Goal: Task Accomplishment & Management: Complete application form

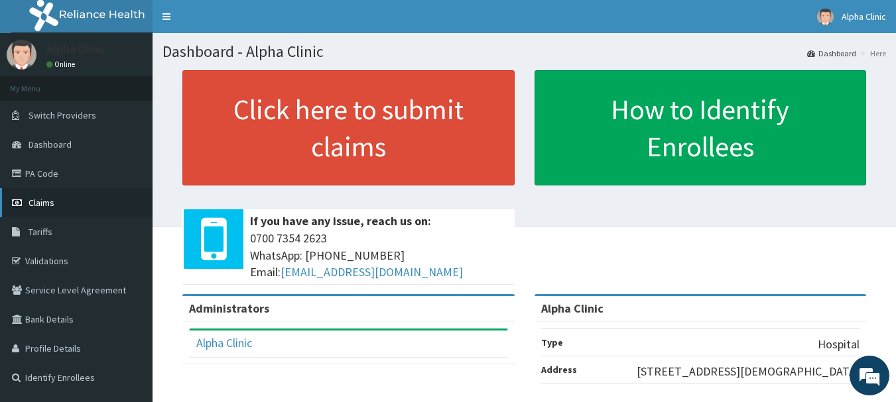
click at [83, 204] on link "Claims" at bounding box center [76, 202] width 153 height 29
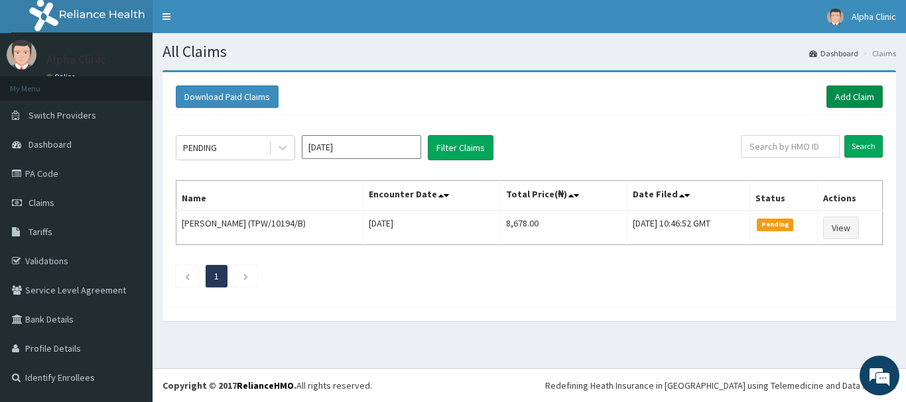
click at [848, 95] on link "Add Claim" at bounding box center [854, 97] width 56 height 23
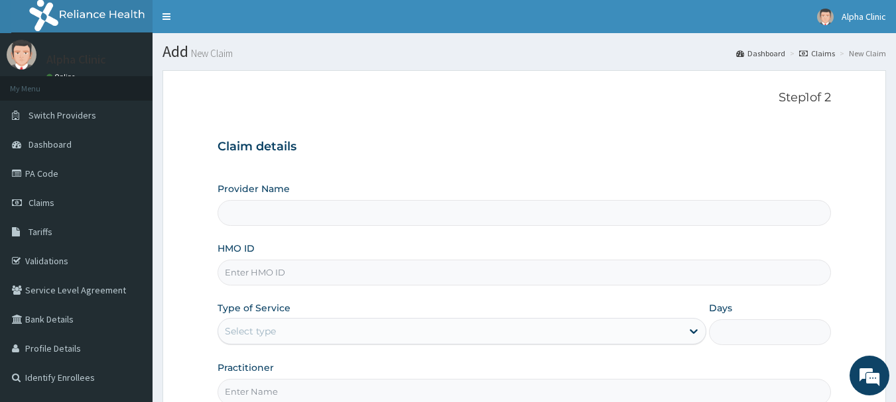
type input "Alpha Clinic"
click at [376, 276] on input "HMO ID" at bounding box center [524, 273] width 614 height 26
type input "RMD/10030/C"
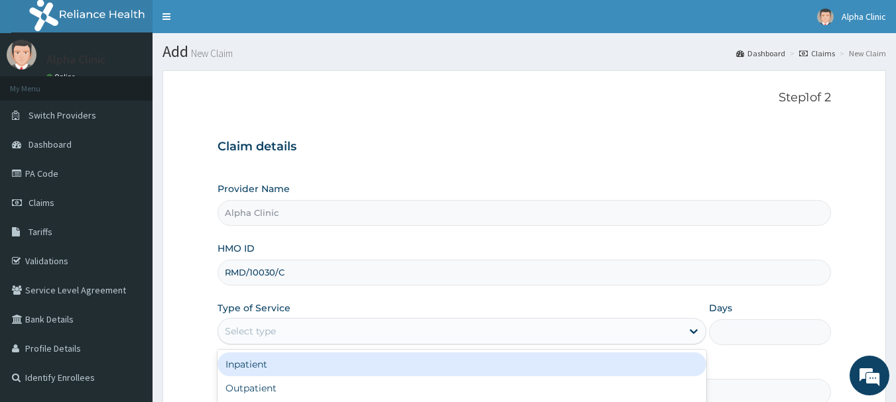
click at [362, 328] on div "Select type" at bounding box center [449, 331] width 463 height 21
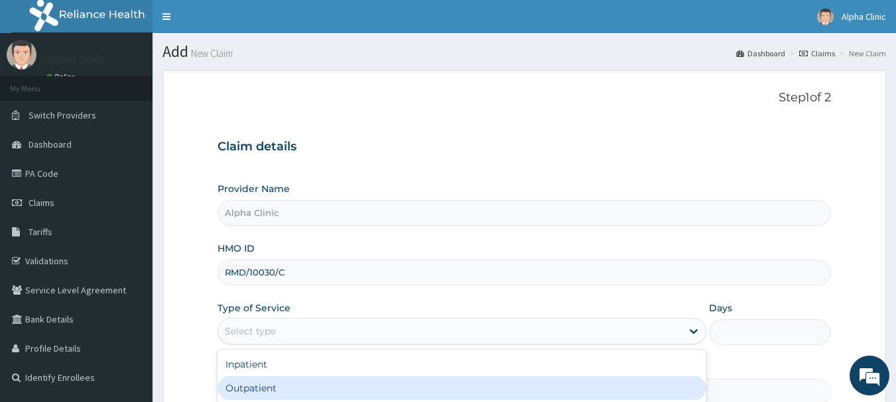
click at [374, 385] on div "Outpatient" at bounding box center [461, 389] width 489 height 24
type input "1"
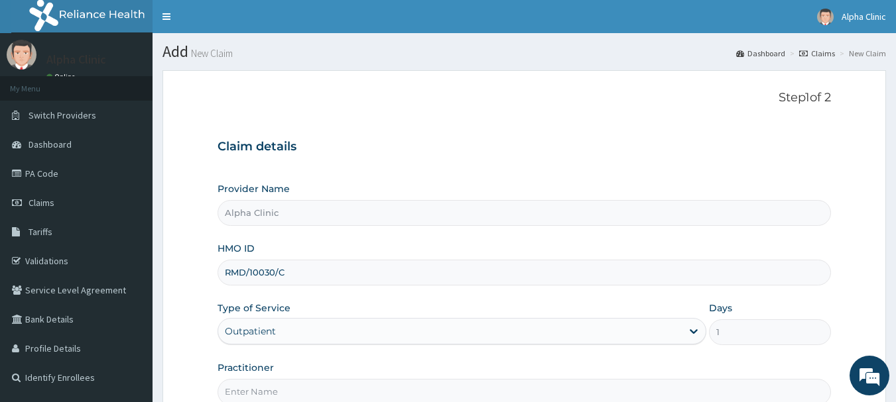
click at [374, 385] on input "Practitioner" at bounding box center [524, 392] width 614 height 26
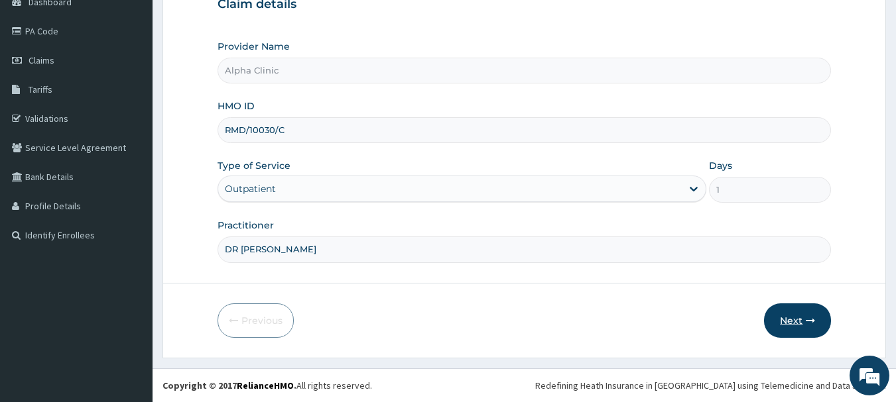
type input "DR [PERSON_NAME]"
click at [798, 319] on button "Next" at bounding box center [797, 321] width 67 height 34
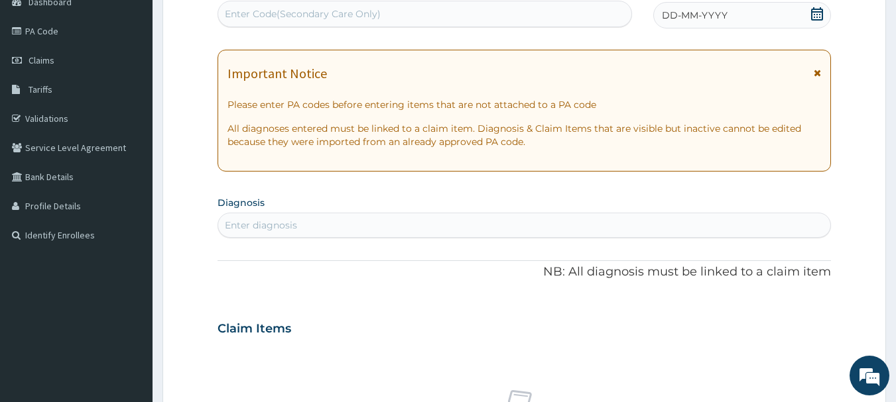
click at [813, 13] on icon at bounding box center [816, 13] width 13 height 13
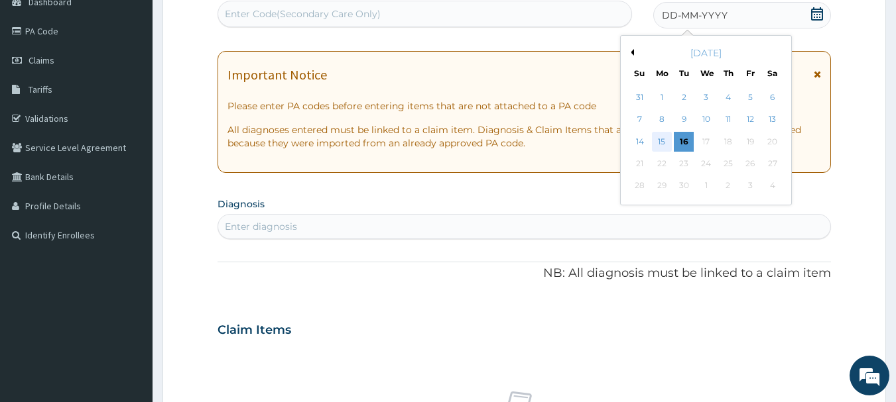
click at [657, 140] on div "15" at bounding box center [662, 142] width 20 height 20
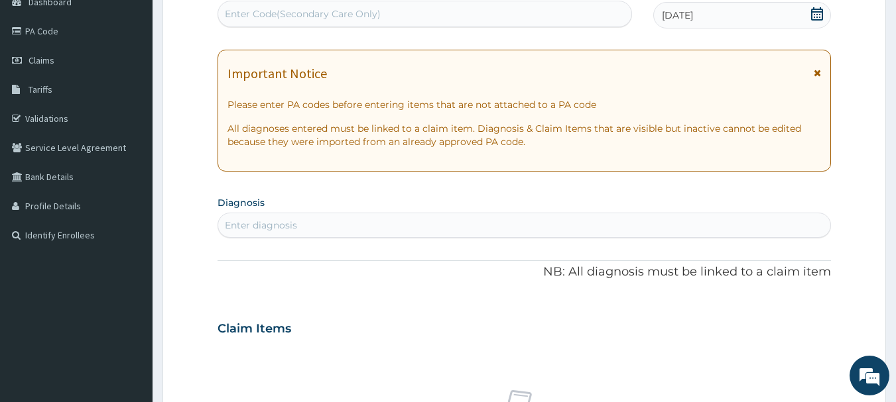
click at [406, 225] on div "Enter diagnosis" at bounding box center [524, 225] width 613 height 21
type input "UPPER RES"
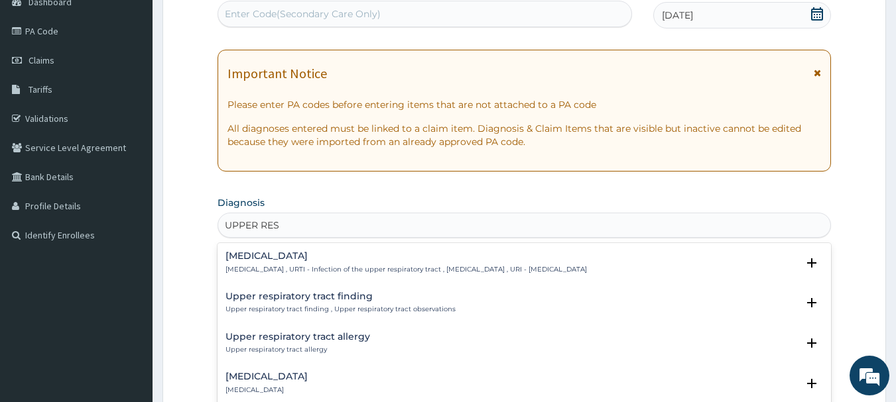
click at [416, 252] on h4 "Upper respiratory infection" at bounding box center [405, 256] width 361 height 10
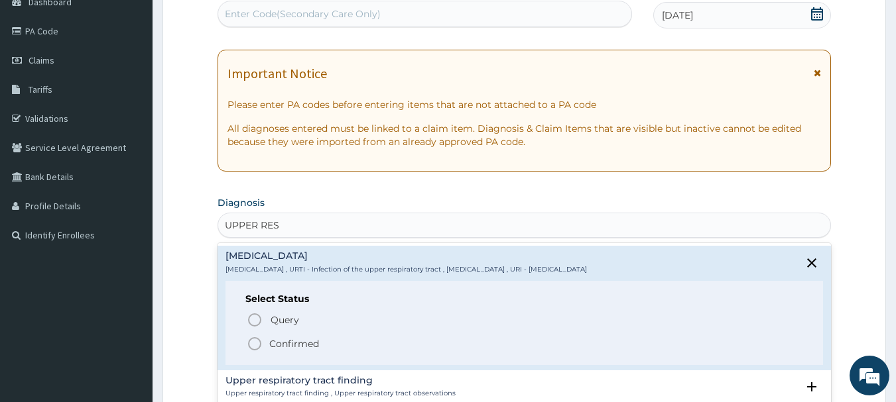
click at [351, 338] on span "Confirmed" at bounding box center [525, 344] width 557 height 16
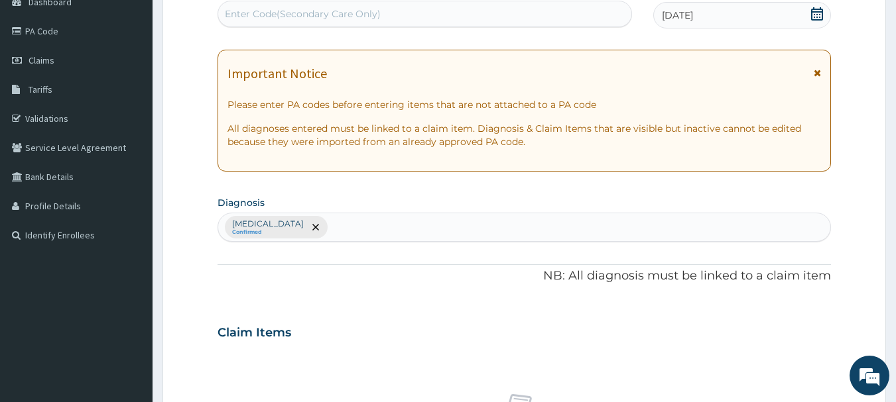
click at [385, 330] on div "Claim Items" at bounding box center [524, 330] width 614 height 34
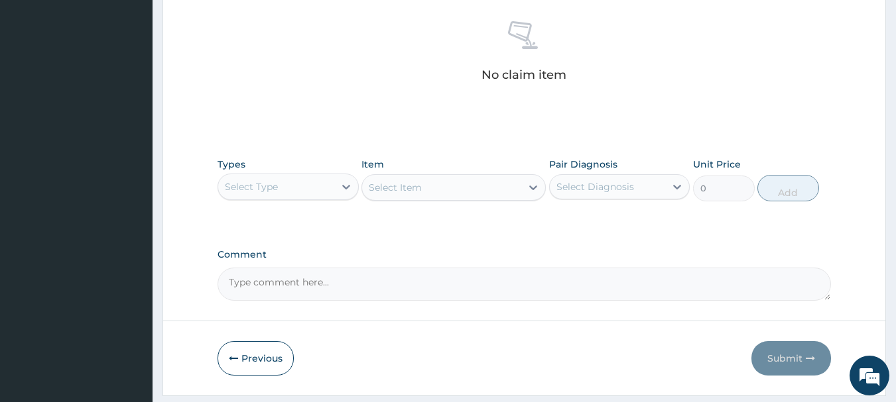
scroll to position [554, 0]
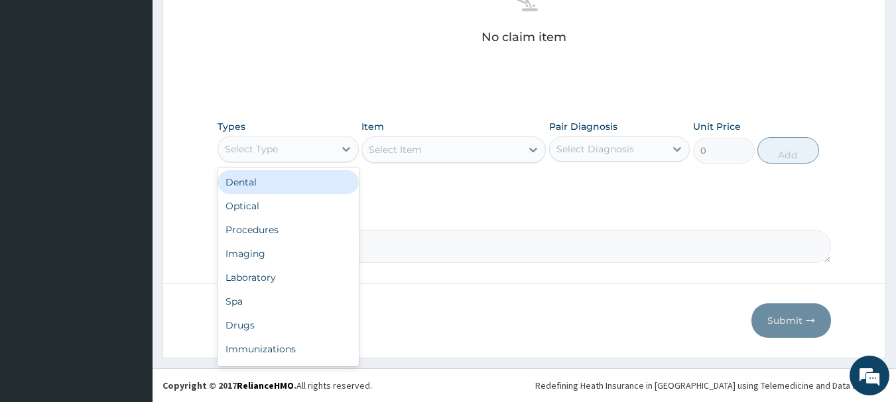
click at [308, 143] on div "Select Type" at bounding box center [276, 149] width 116 height 21
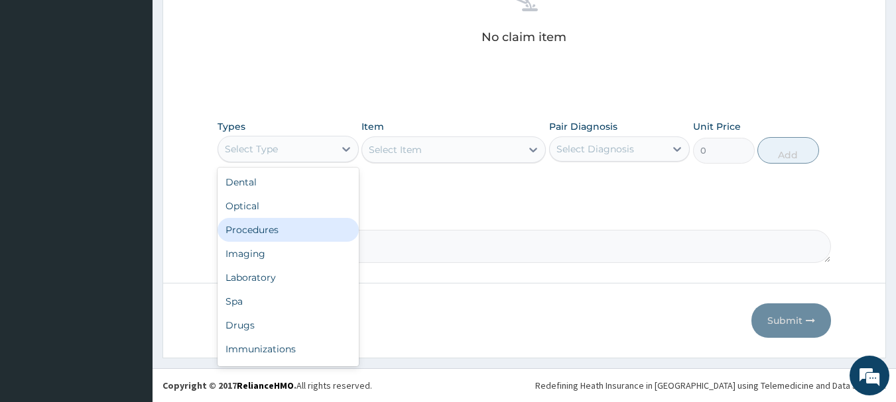
click at [280, 240] on div "Procedures" at bounding box center [287, 230] width 141 height 24
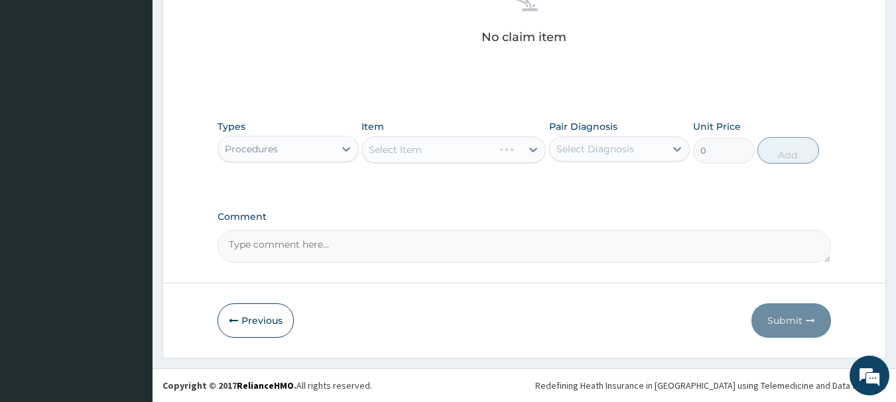
click at [440, 149] on div "Select Item" at bounding box center [453, 150] width 184 height 27
click at [444, 153] on div "Select Item" at bounding box center [453, 150] width 184 height 27
click at [442, 149] on div "Select Item" at bounding box center [453, 150] width 184 height 27
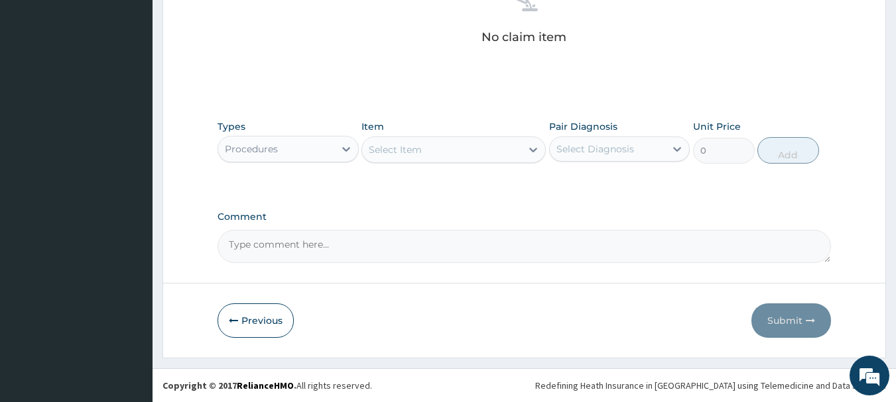
click at [442, 149] on div "Select Item" at bounding box center [441, 149] width 159 height 21
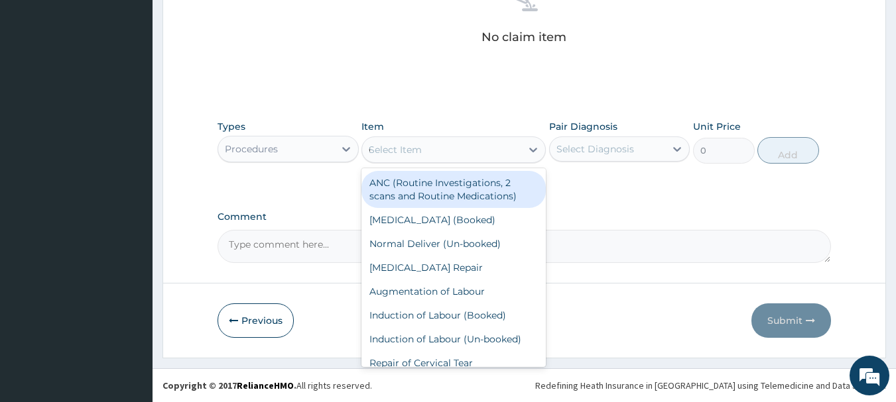
type input "CO"
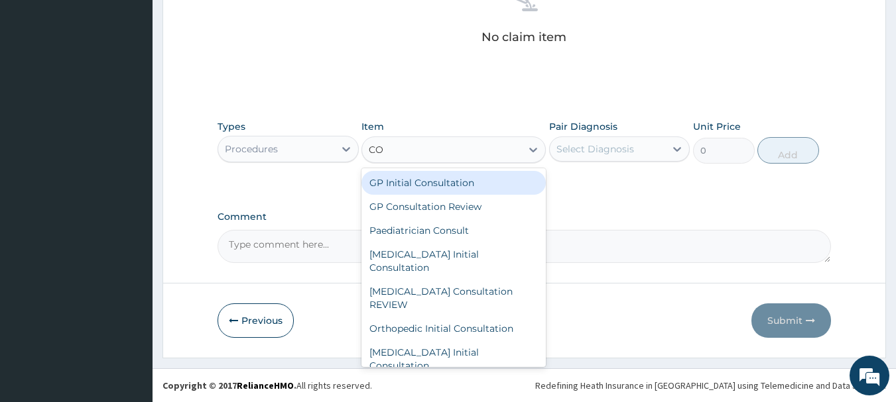
click at [449, 178] on div "GP Initial Consultation" at bounding box center [453, 183] width 184 height 24
type input "2500"
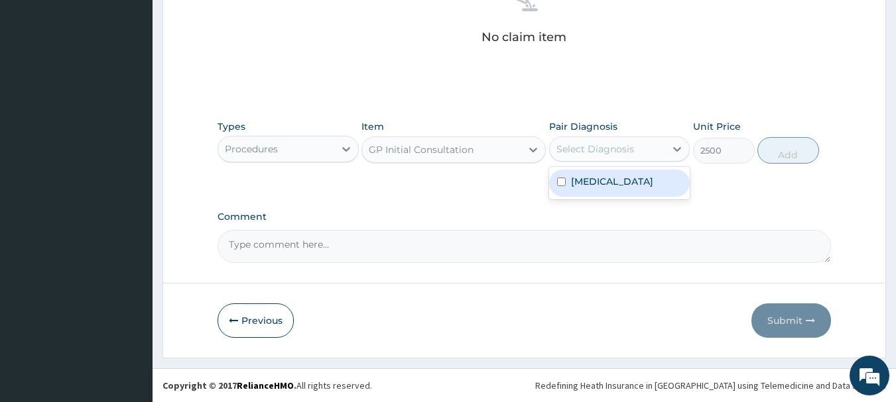
click at [601, 149] on div "Select Diagnosis" at bounding box center [595, 149] width 78 height 13
click at [601, 181] on label "Upper respiratory infection" at bounding box center [612, 181] width 82 height 13
checkbox input "true"
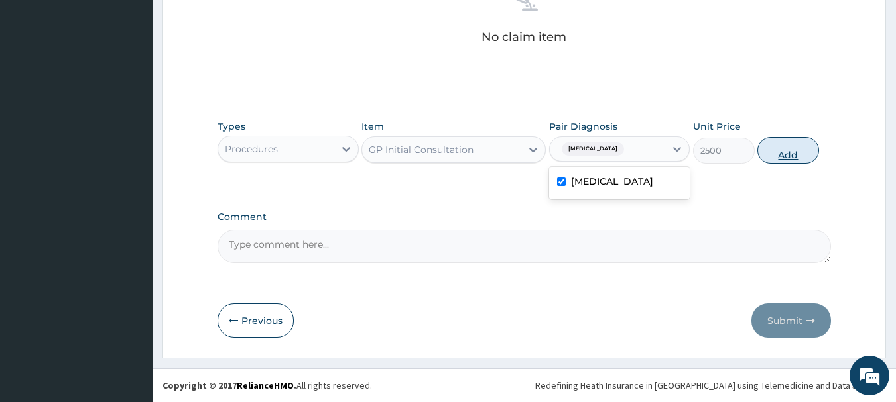
click at [784, 151] on button "Add" at bounding box center [788, 150] width 62 height 27
type input "0"
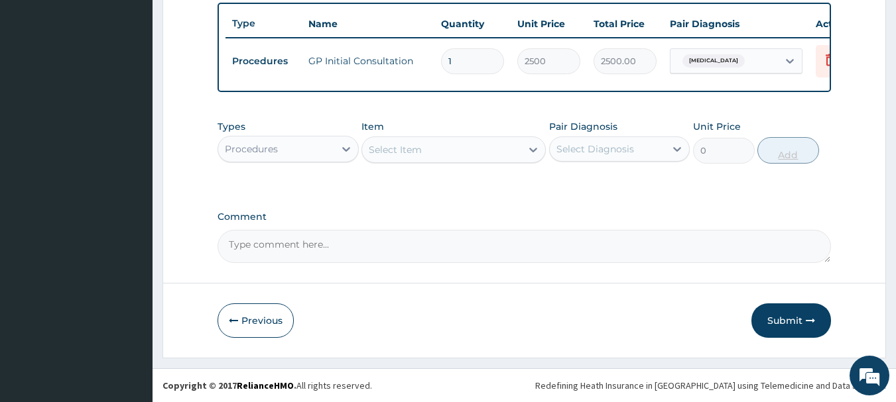
scroll to position [501, 0]
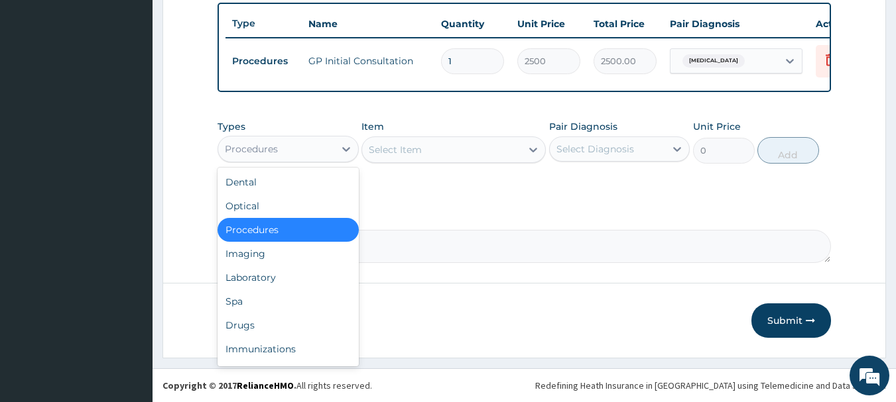
click at [296, 149] on div "Procedures" at bounding box center [276, 149] width 116 height 21
click at [284, 321] on div "Drugs" at bounding box center [287, 326] width 141 height 24
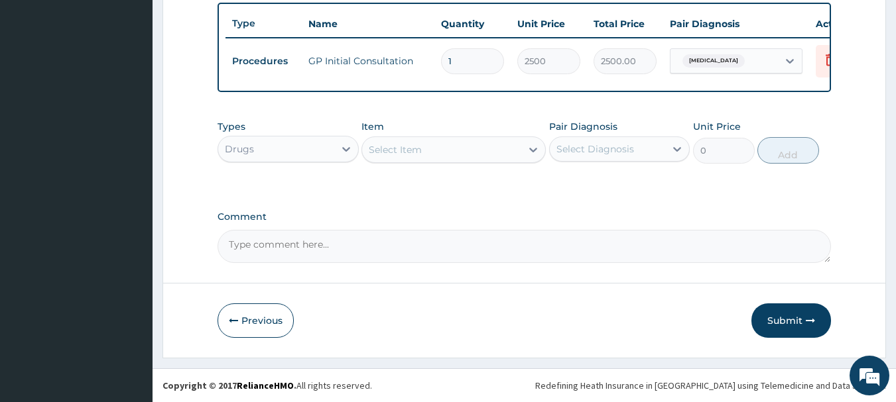
click at [424, 152] on div "Select Item" at bounding box center [441, 149] width 159 height 21
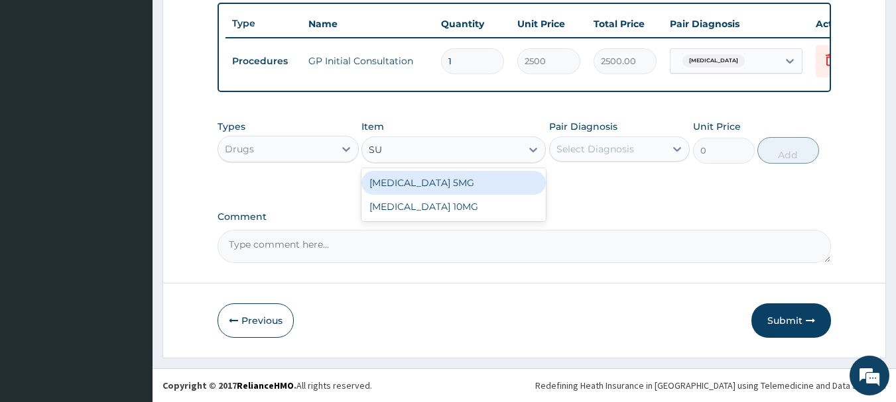
type input "S"
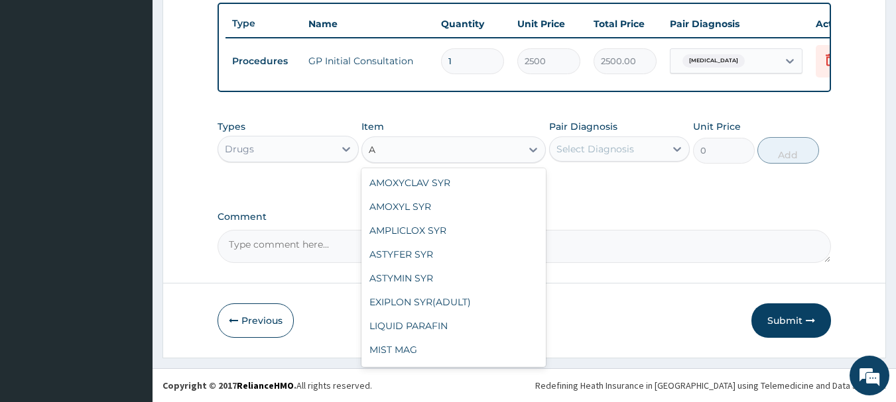
type input "AM"
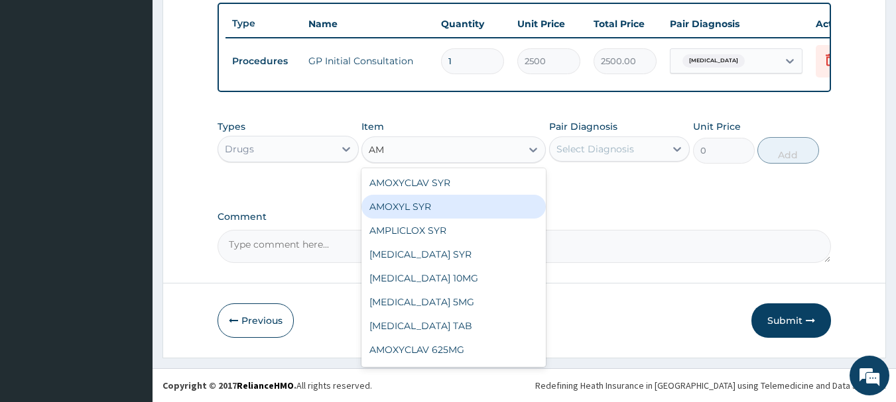
click at [443, 206] on div "AMOXYL SYR" at bounding box center [453, 207] width 184 height 24
type input "1000"
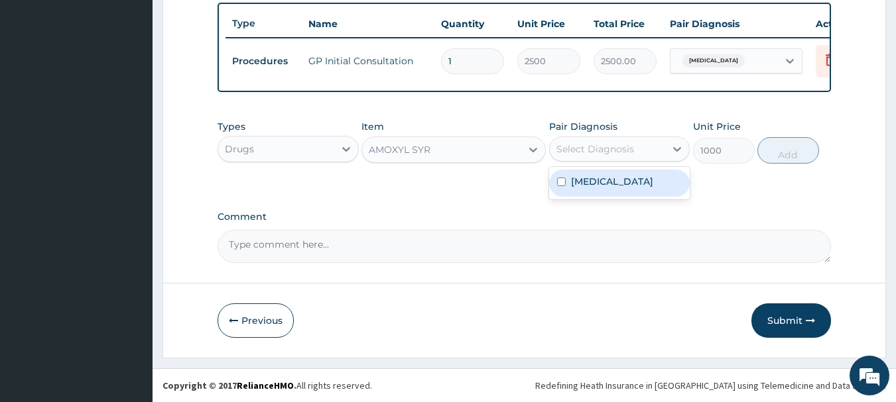
click at [580, 149] on div "Select Diagnosis" at bounding box center [595, 149] width 78 height 13
click at [589, 188] on label "Upper respiratory infection" at bounding box center [612, 181] width 82 height 13
checkbox input "true"
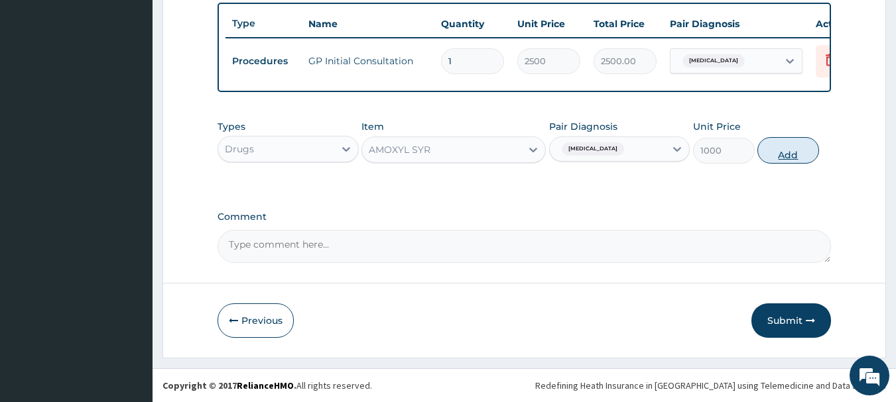
click at [787, 153] on button "Add" at bounding box center [788, 150] width 62 height 27
type input "0"
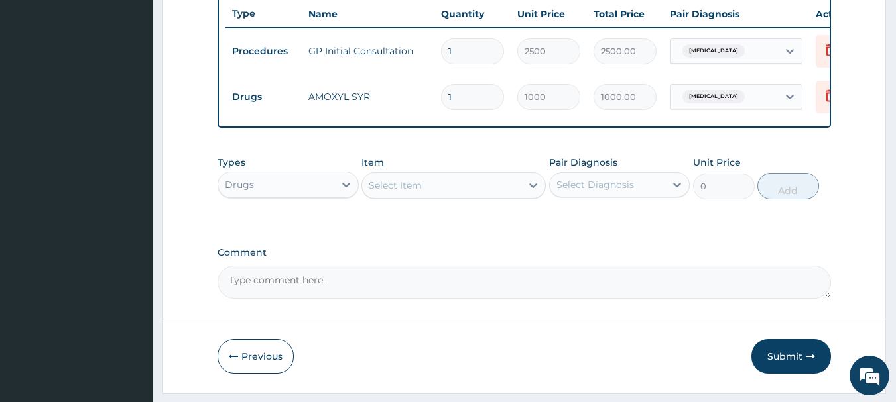
click at [449, 196] on div "Select Item" at bounding box center [441, 185] width 159 height 21
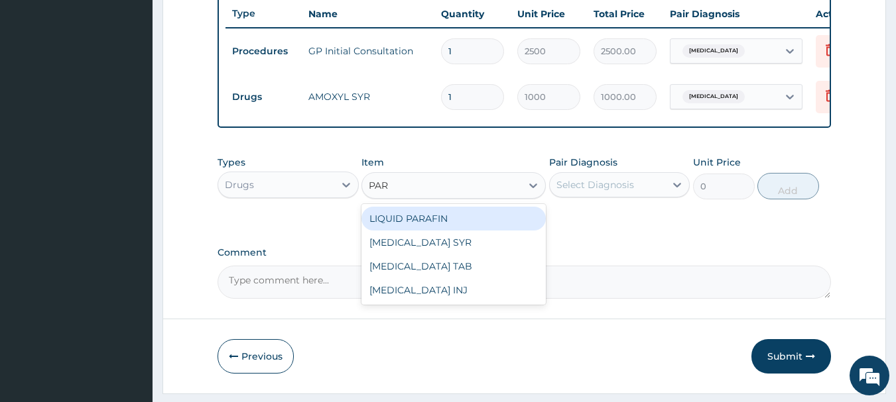
type input "PARA"
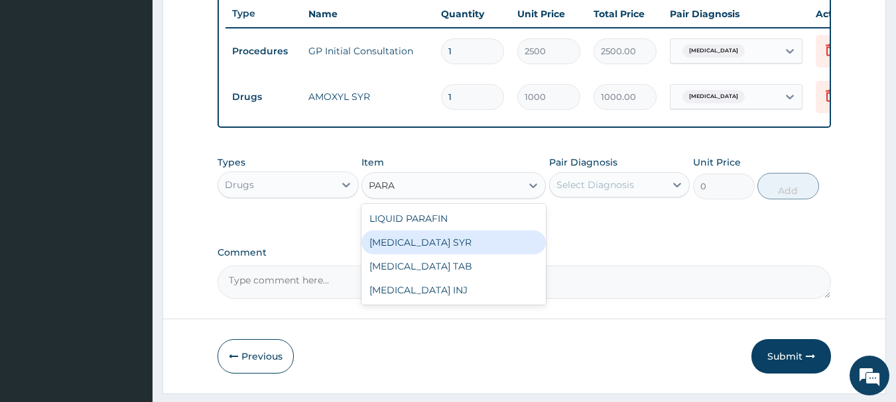
click at [460, 255] on div "PARACETAMOL SYR" at bounding box center [453, 243] width 184 height 24
type input "500"
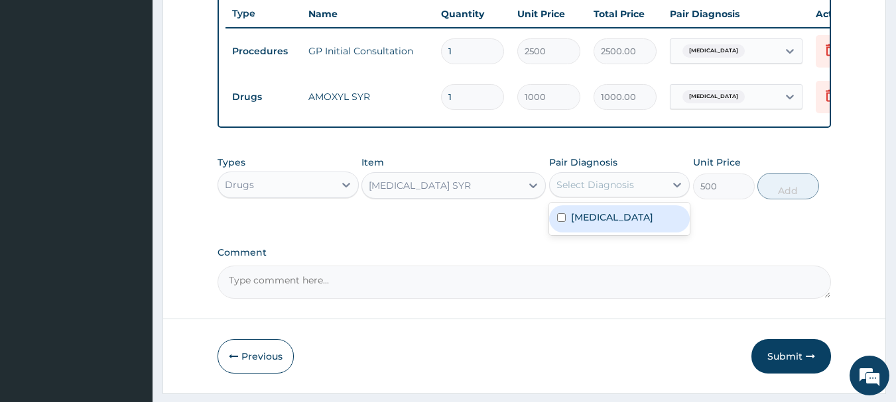
click at [593, 192] on div "Select Diagnosis" at bounding box center [595, 184] width 78 height 13
click at [599, 224] on label "Upper respiratory infection" at bounding box center [612, 217] width 82 height 13
checkbox input "true"
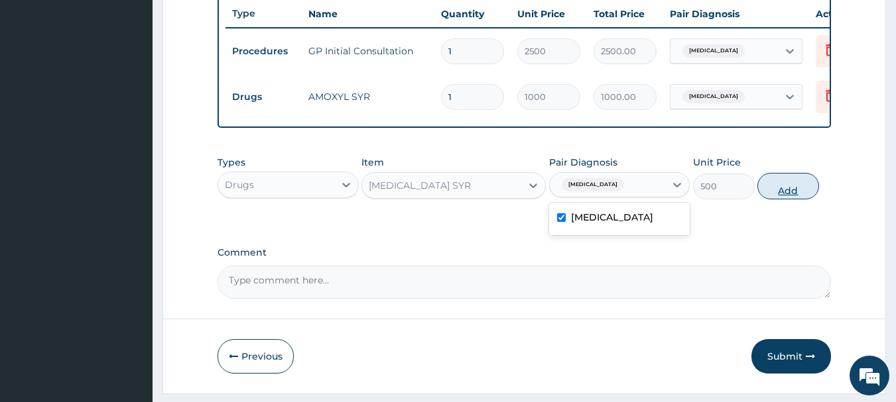
click at [782, 200] on button "Add" at bounding box center [788, 186] width 62 height 27
type input "0"
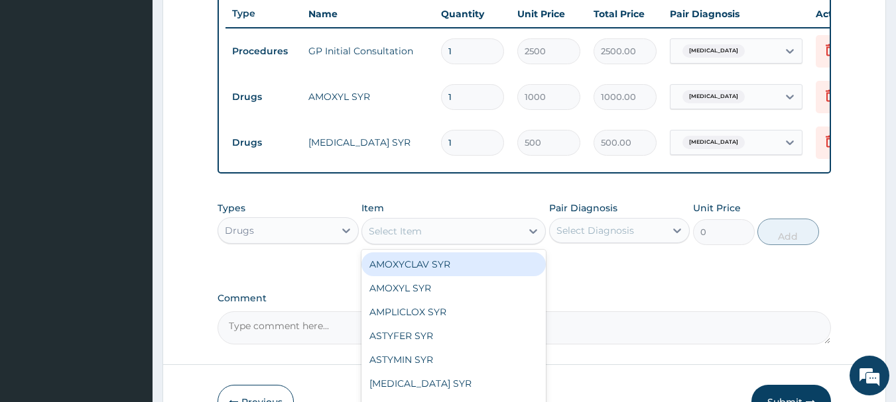
click at [456, 235] on div "Select Item" at bounding box center [441, 231] width 159 height 21
type input "C"
type input "EX"
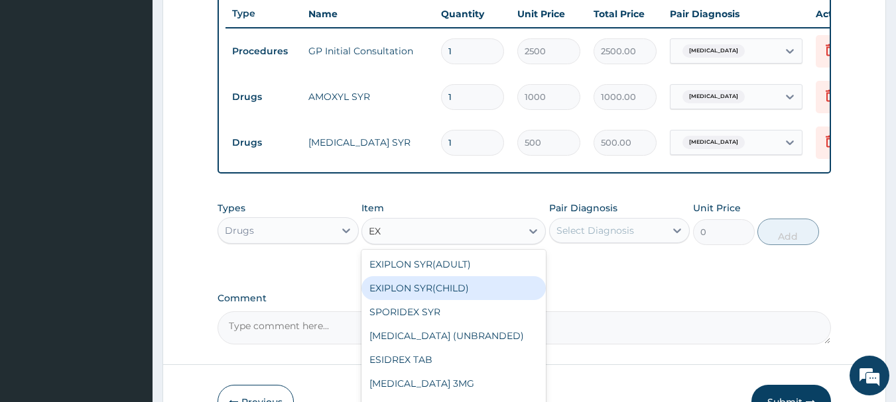
click at [457, 298] on div "EXIPLON SYR(CHILD)" at bounding box center [453, 289] width 184 height 24
type input "1500"
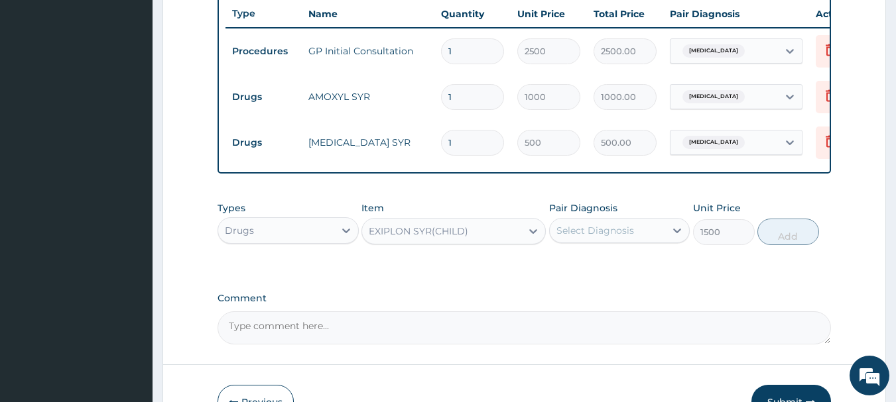
click at [618, 236] on div "Select Diagnosis" at bounding box center [595, 230] width 78 height 13
click at [601, 270] on label "Upper respiratory infection" at bounding box center [612, 263] width 82 height 13
checkbox input "true"
click at [784, 237] on button "Add" at bounding box center [788, 232] width 62 height 27
type input "0"
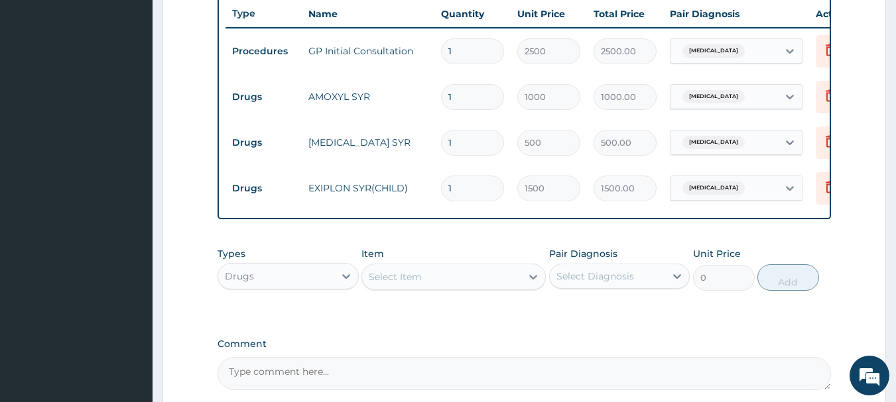
scroll to position [638, 0]
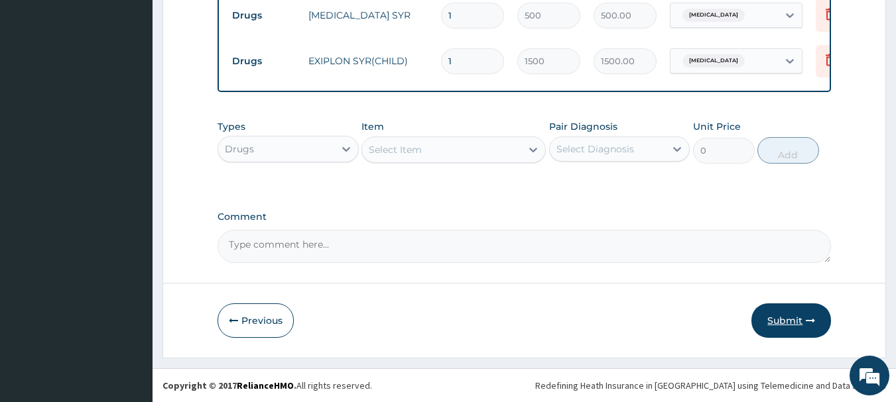
click at [782, 317] on button "Submit" at bounding box center [791, 321] width 80 height 34
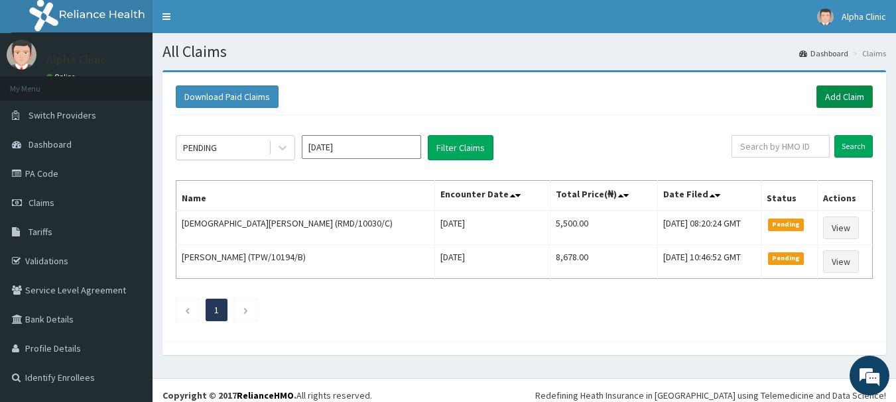
click at [841, 92] on link "Add Claim" at bounding box center [844, 97] width 56 height 23
click at [841, 95] on link "Add Claim" at bounding box center [844, 97] width 56 height 23
drag, startPoint x: 841, startPoint y: 93, endPoint x: 543, endPoint y: 82, distance: 298.0
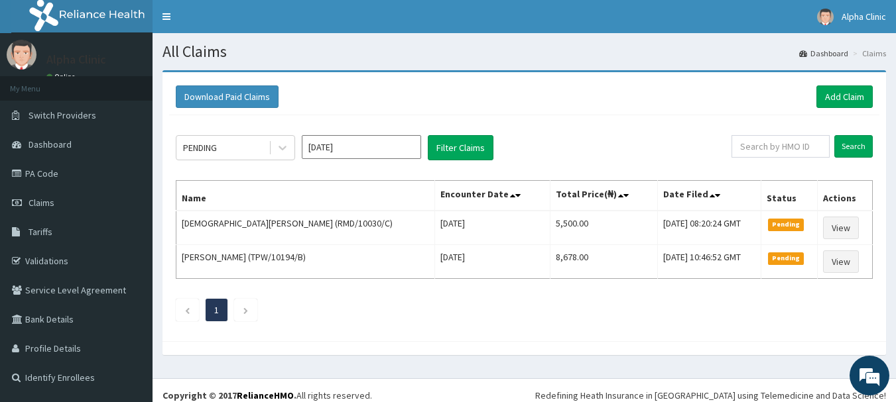
click at [543, 82] on div "Download Paid Claims Add Claim" at bounding box center [524, 97] width 710 height 36
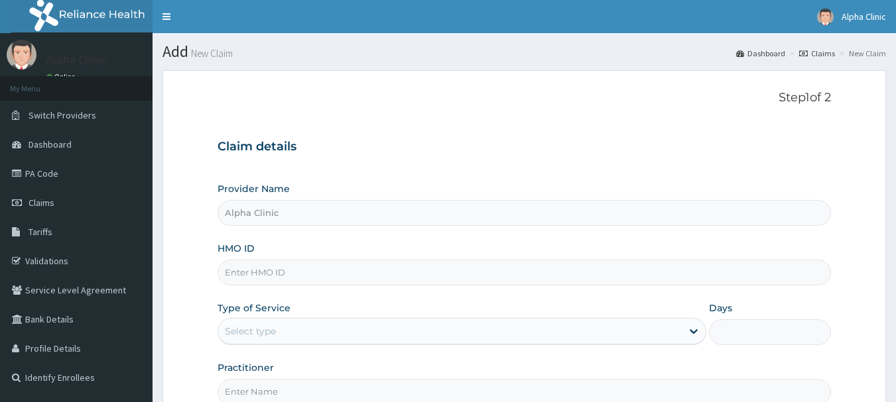
click at [288, 277] on input "HMO ID" at bounding box center [524, 273] width 614 height 26
type input "TPW/10194/D"
click at [257, 334] on div "Select type" at bounding box center [250, 331] width 51 height 13
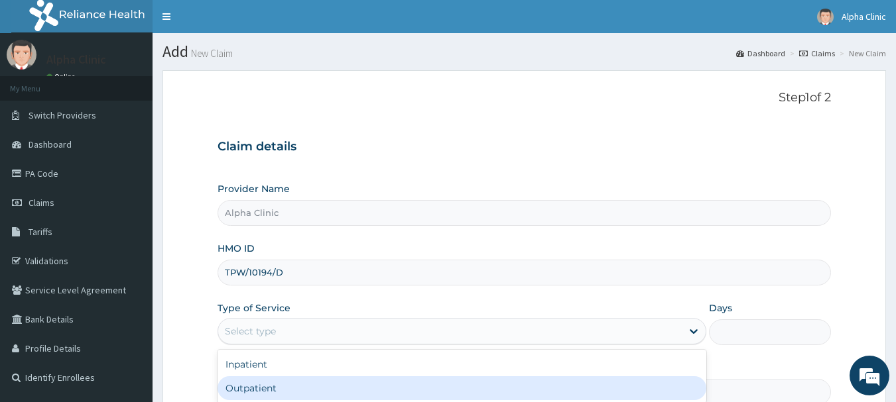
click at [276, 389] on div "Outpatient" at bounding box center [461, 389] width 489 height 24
type input "1"
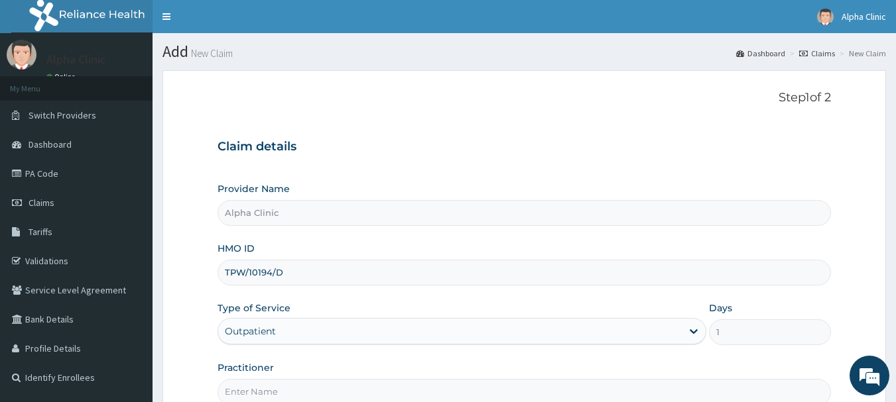
click at [276, 389] on input "Practitioner" at bounding box center [524, 392] width 614 height 26
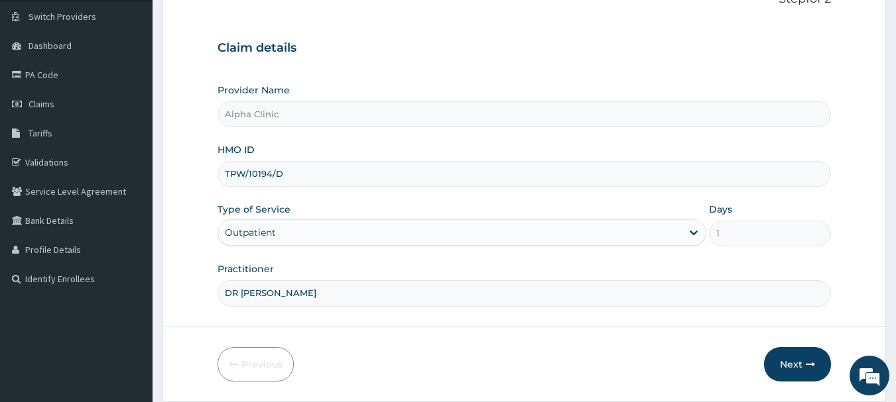
scroll to position [143, 0]
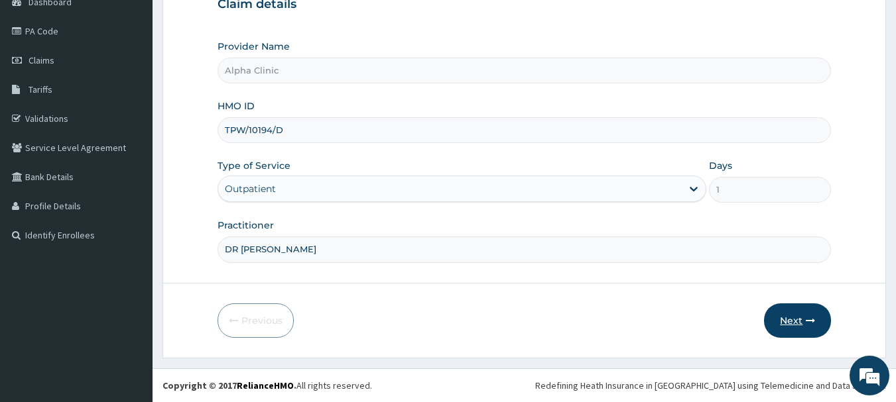
type input "DR T O ODUWOLE"
click at [800, 317] on button "Next" at bounding box center [797, 321] width 67 height 34
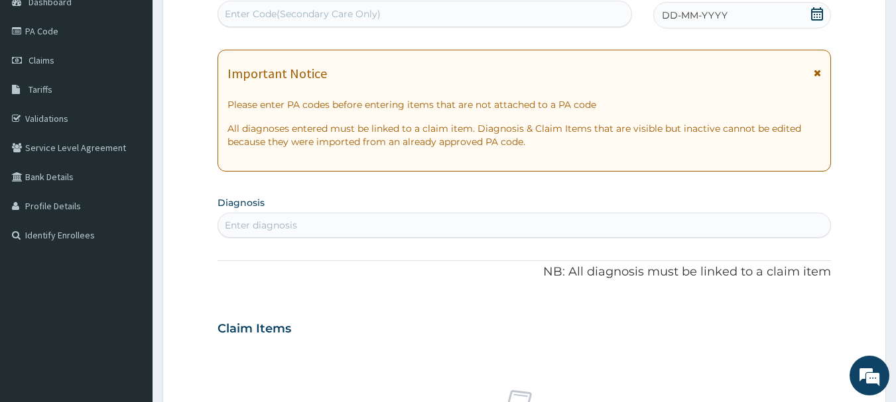
click at [818, 10] on icon at bounding box center [816, 13] width 13 height 13
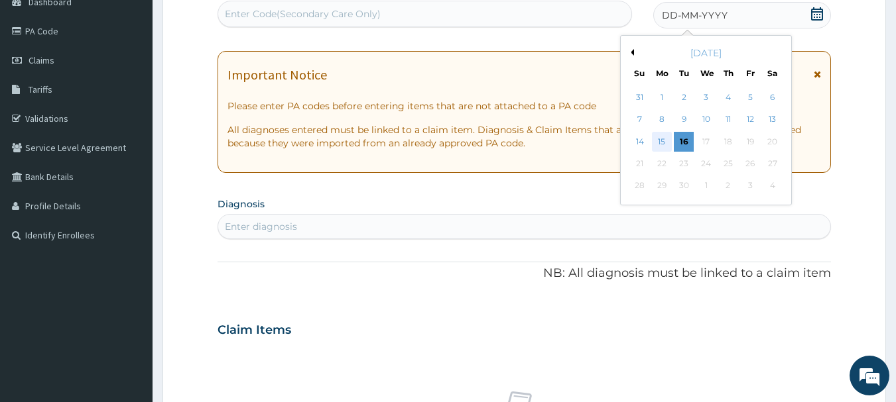
click at [661, 138] on div "15" at bounding box center [662, 142] width 20 height 20
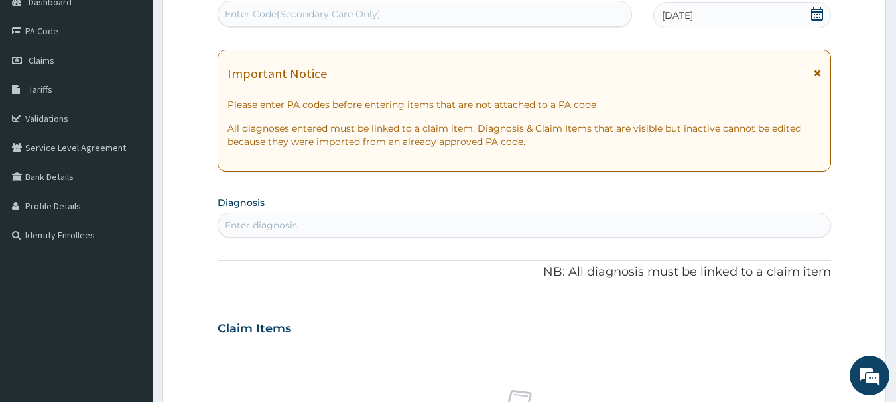
click at [338, 230] on div "Enter diagnosis" at bounding box center [524, 225] width 613 height 21
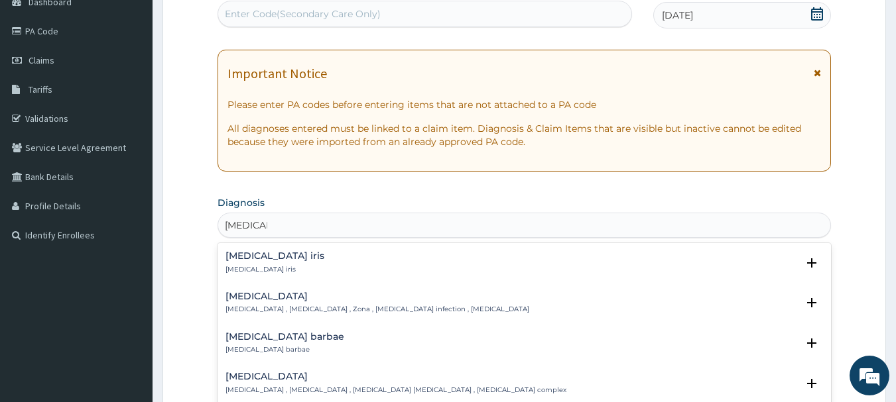
type input "HERPES L"
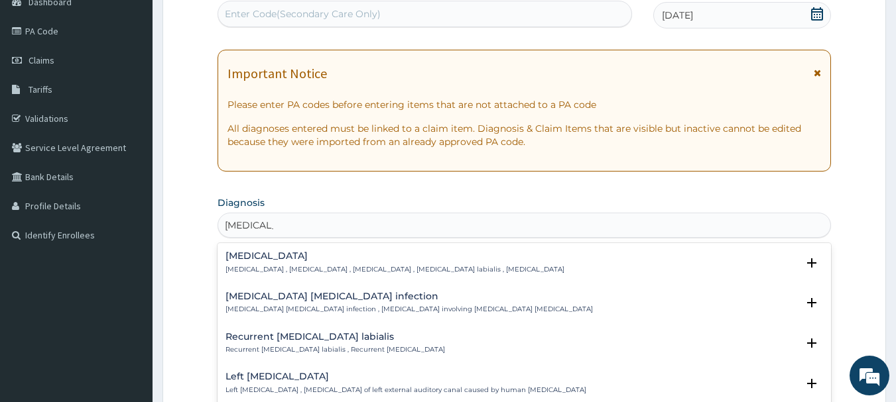
click at [338, 257] on h4 "Herpes labialis" at bounding box center [394, 256] width 339 height 10
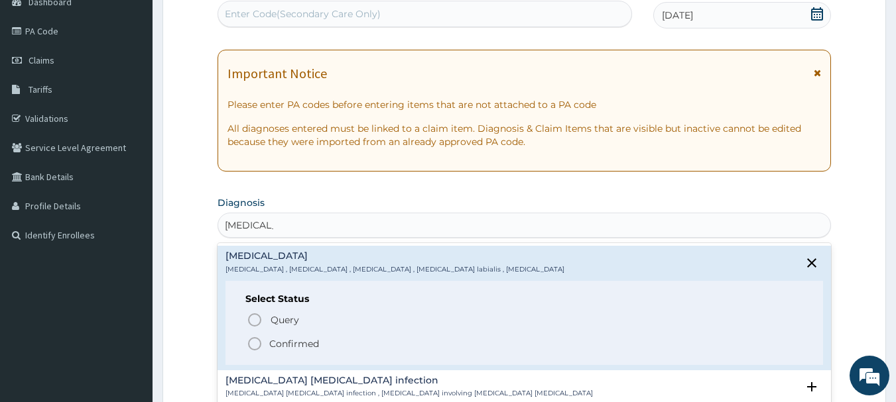
click at [319, 340] on span "Confirmed" at bounding box center [525, 344] width 557 height 16
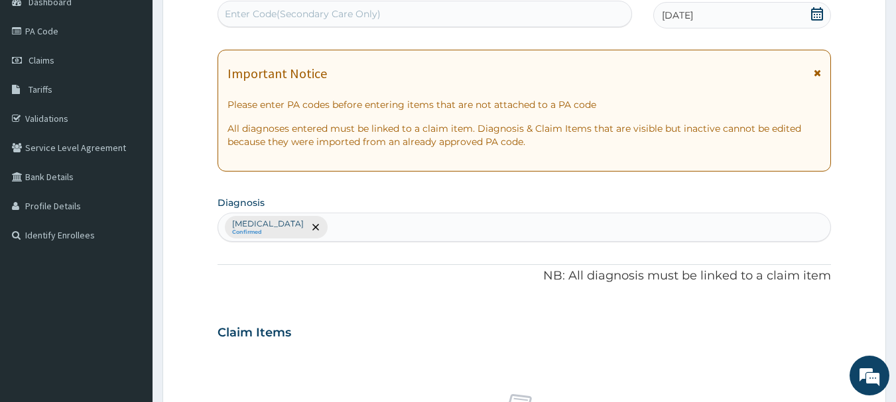
click at [355, 322] on div "Claim Items" at bounding box center [524, 330] width 614 height 34
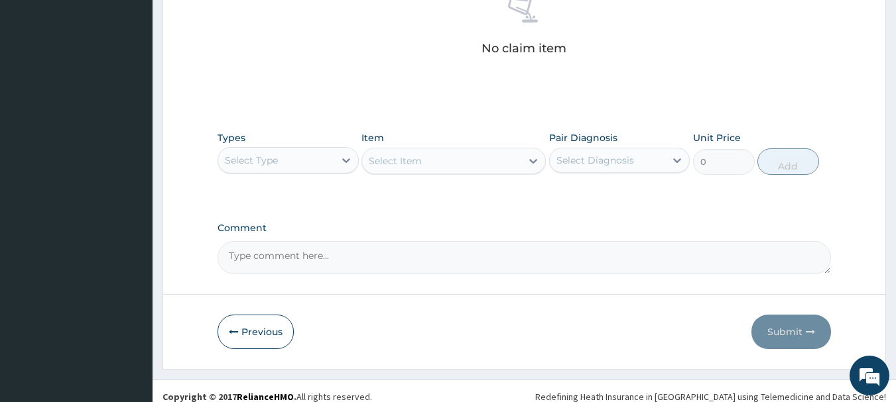
scroll to position [554, 0]
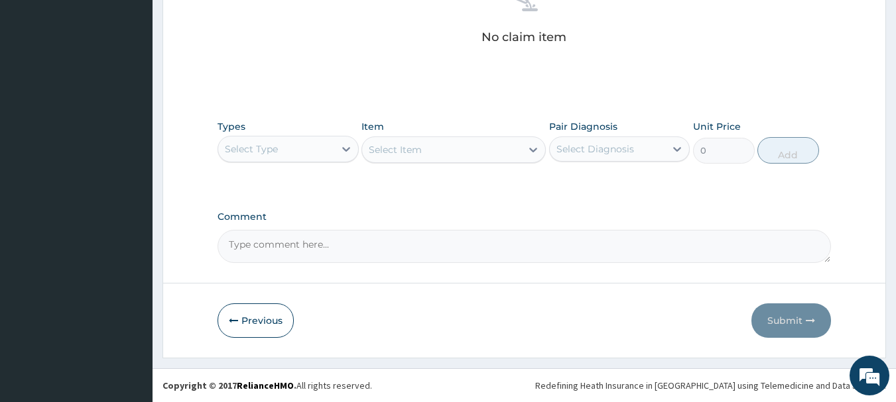
click at [277, 149] on div "Select Type" at bounding box center [251, 149] width 53 height 13
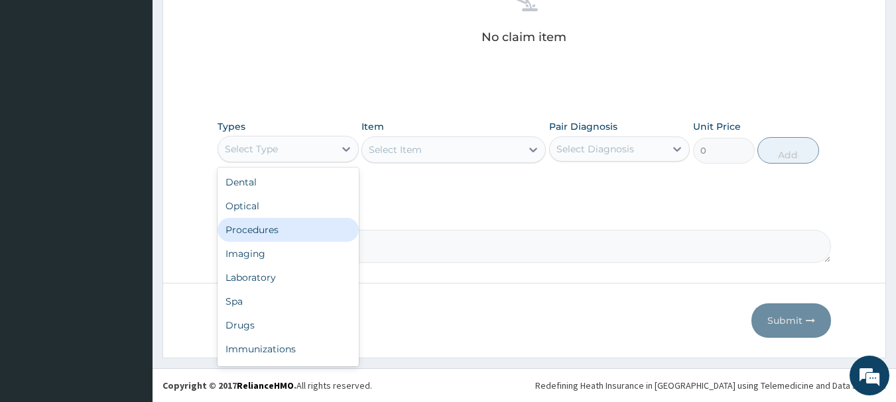
click at [289, 233] on div "Procedures" at bounding box center [287, 230] width 141 height 24
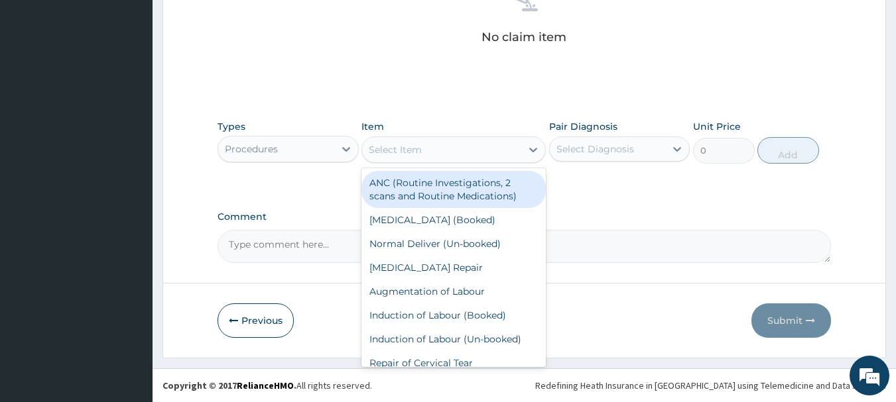
click at [417, 151] on div "Select Item" at bounding box center [395, 149] width 53 height 13
type input "CO"
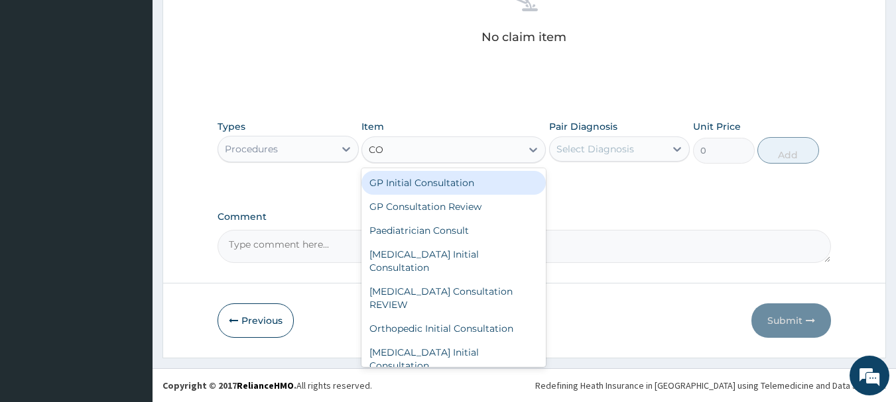
click at [401, 191] on div "GP Initial Consultation" at bounding box center [453, 183] width 184 height 24
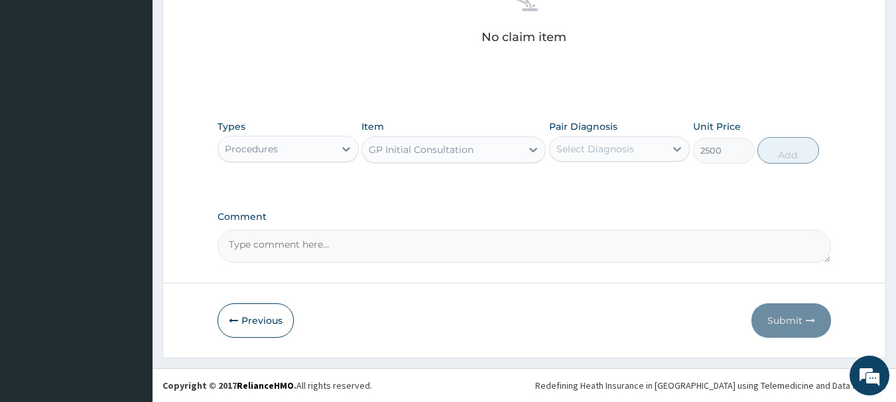
type input "2500"
click at [578, 148] on div "Select Diagnosis" at bounding box center [595, 149] width 78 height 13
click at [576, 188] on div "Herpes labialis" at bounding box center [619, 183] width 141 height 27
checkbox input "true"
click at [778, 153] on button "Add" at bounding box center [788, 150] width 62 height 27
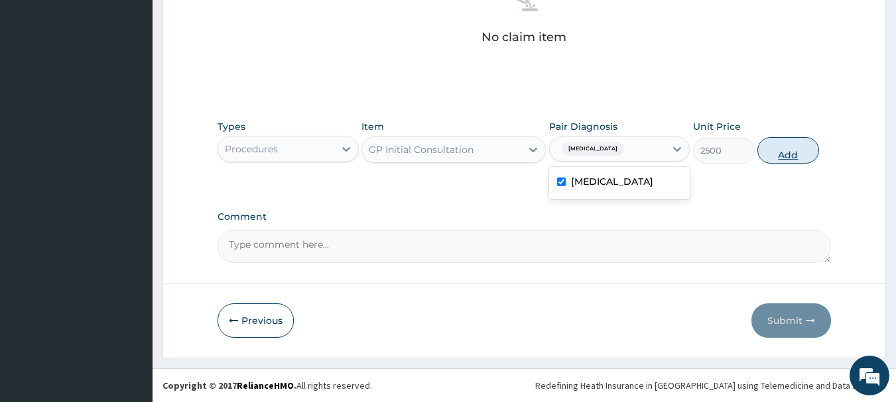
type input "0"
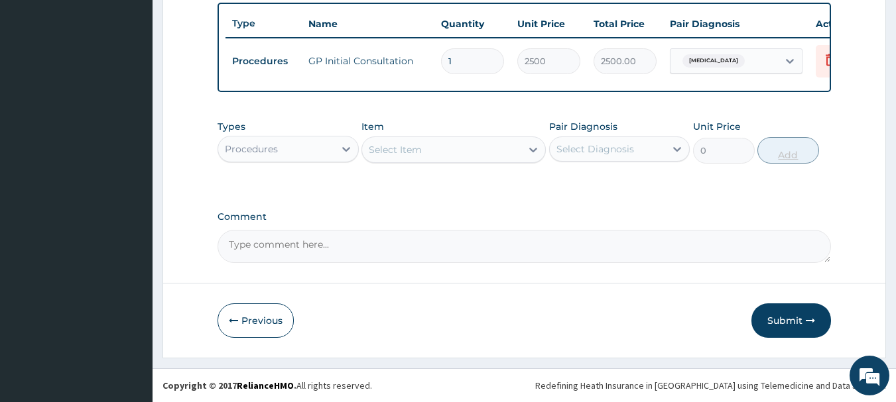
scroll to position [501, 0]
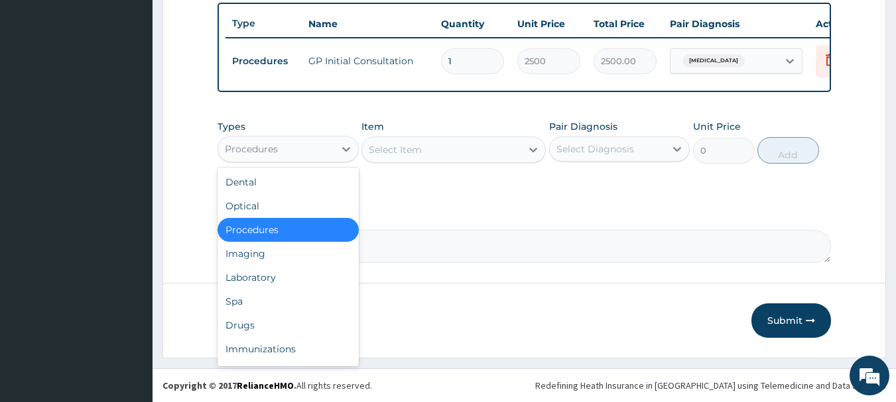
click at [328, 151] on div "Procedures" at bounding box center [276, 149] width 116 height 21
click at [300, 324] on div "Drugs" at bounding box center [287, 326] width 141 height 24
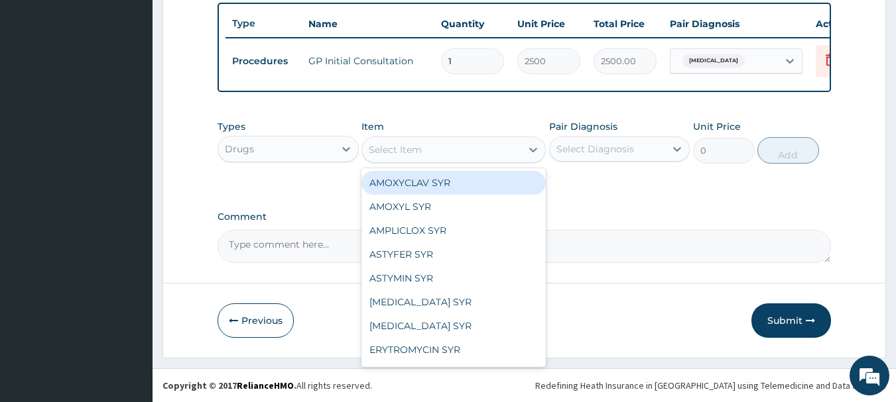
click at [436, 145] on div "Select Item" at bounding box center [441, 149] width 159 height 21
type input "A"
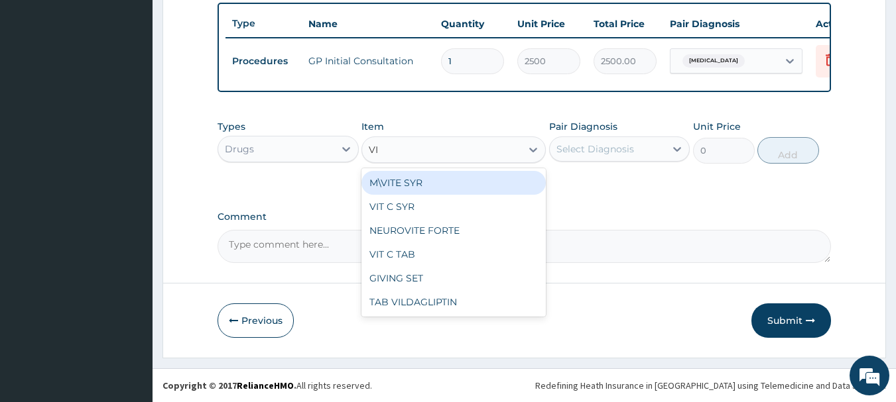
type input "VIT"
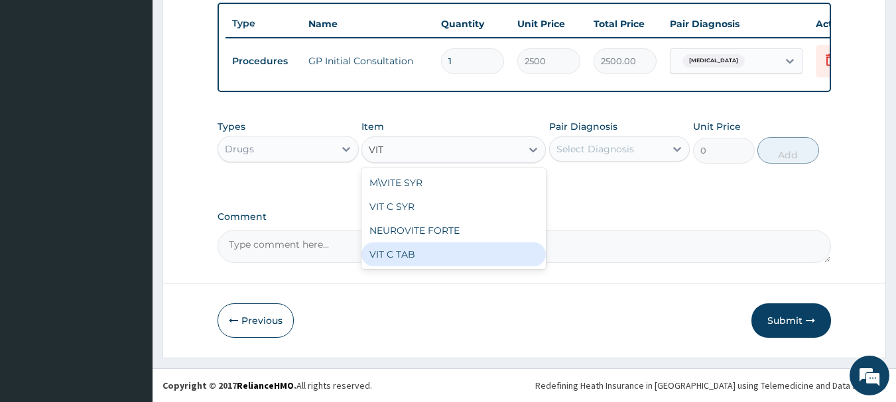
click at [444, 253] on div "VIT C TAB" at bounding box center [453, 255] width 184 height 24
type input "50"
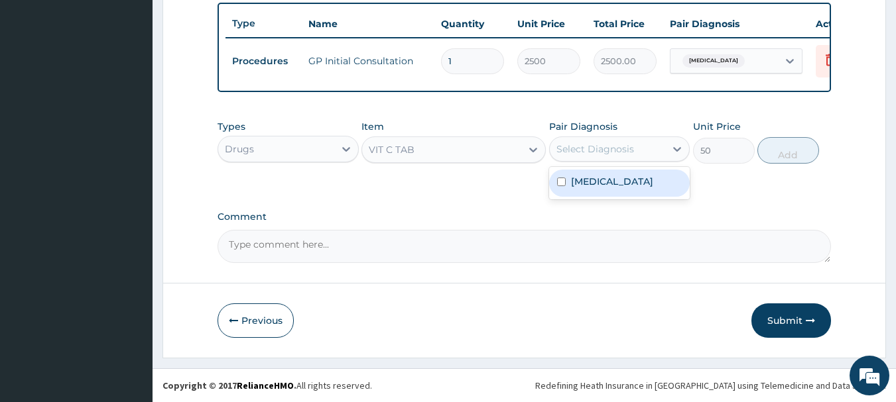
click at [591, 145] on div "Select Diagnosis" at bounding box center [595, 149] width 78 height 13
click at [597, 188] on div "Herpes labialis" at bounding box center [619, 183] width 141 height 27
checkbox input "true"
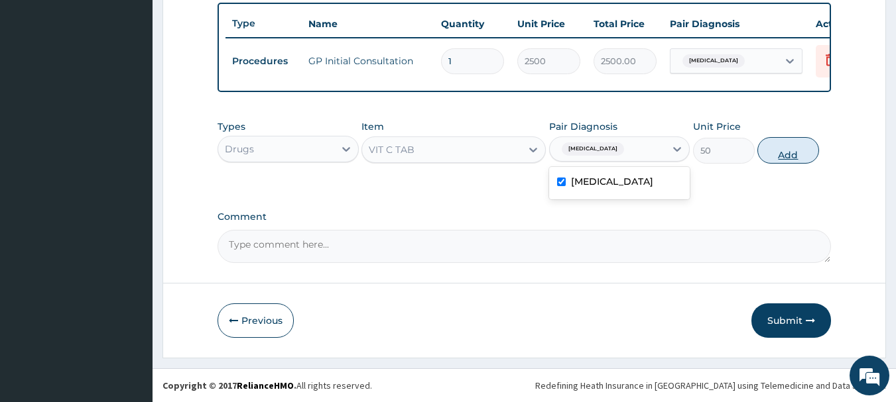
click at [792, 144] on button "Add" at bounding box center [788, 150] width 62 height 27
type input "0"
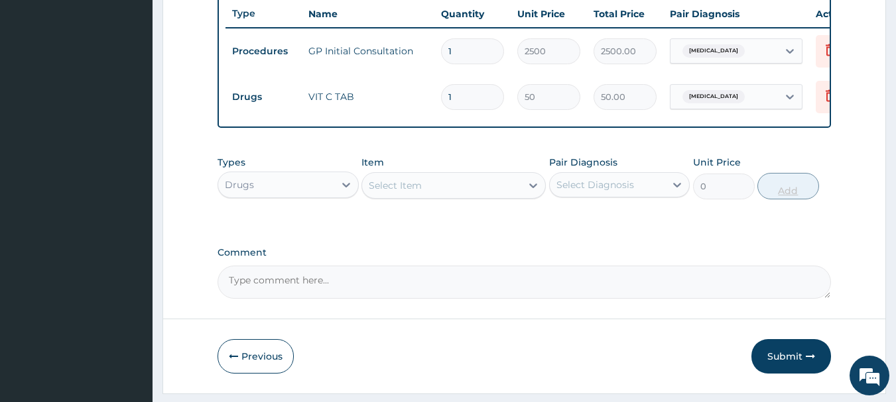
type input "15"
type input "750.00"
type input "15"
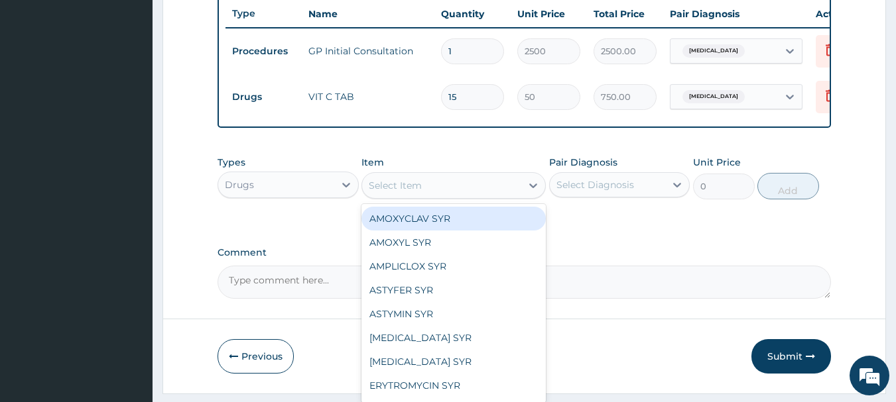
click at [408, 192] on div "Select Item" at bounding box center [395, 185] width 53 height 13
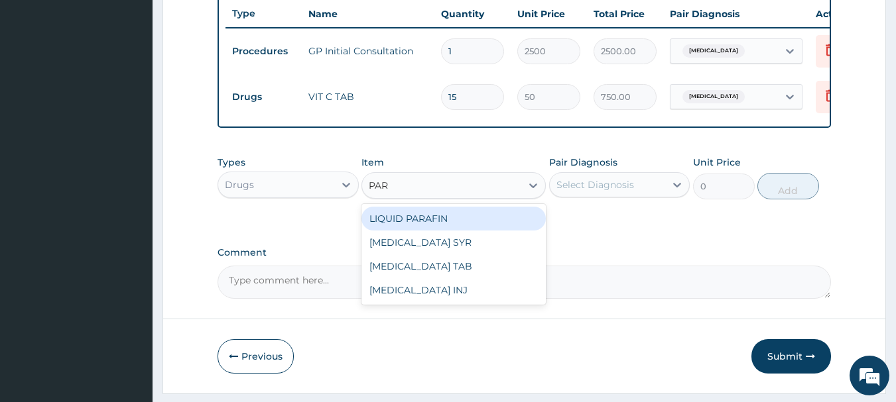
type input "PARA"
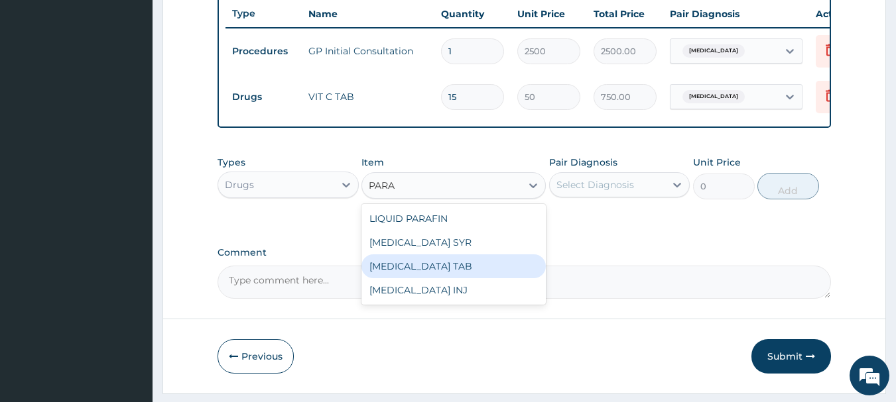
click at [478, 278] on div "PARACETAMOL TAB" at bounding box center [453, 267] width 184 height 24
type input "70"
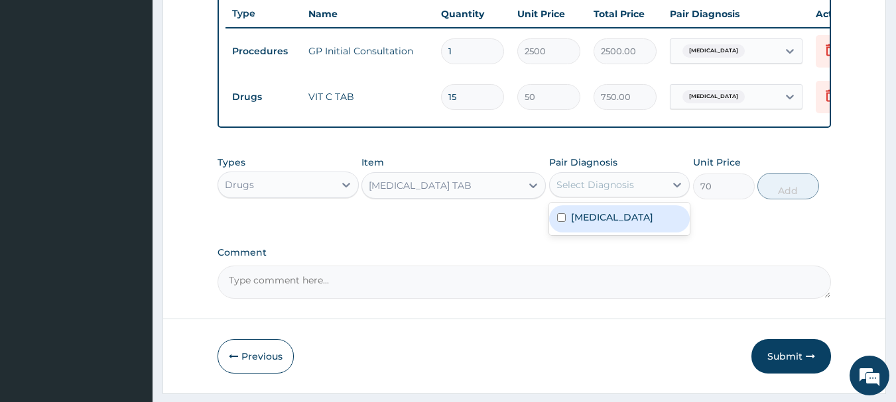
click at [576, 196] on div "Select Diagnosis" at bounding box center [608, 184] width 116 height 21
click at [591, 224] on label "Herpes labialis" at bounding box center [612, 217] width 82 height 13
checkbox input "true"
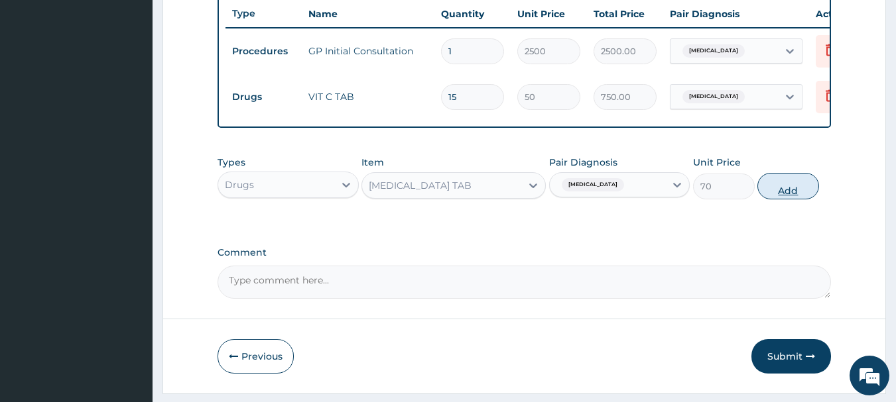
click at [777, 193] on button "Add" at bounding box center [788, 186] width 62 height 27
type input "0"
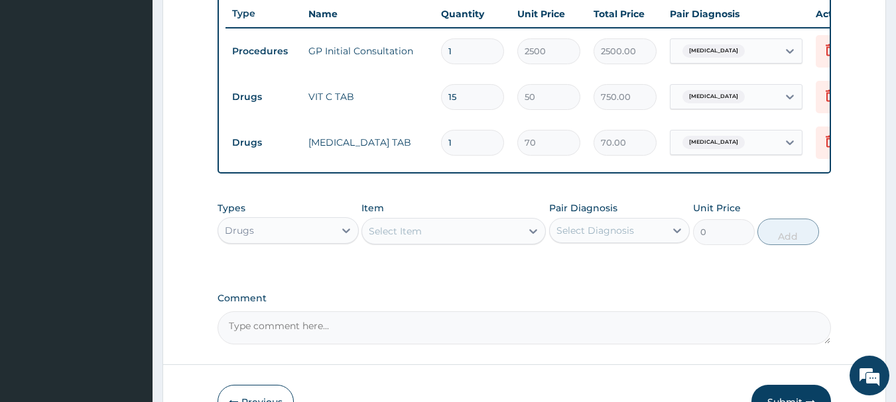
type input "18"
type input "1260.00"
type input "18"
click at [416, 345] on textarea "Comment" at bounding box center [524, 328] width 614 height 33
type textarea "ACYLOVIR CREAM"
